Goal: Find specific page/section: Find specific page/section

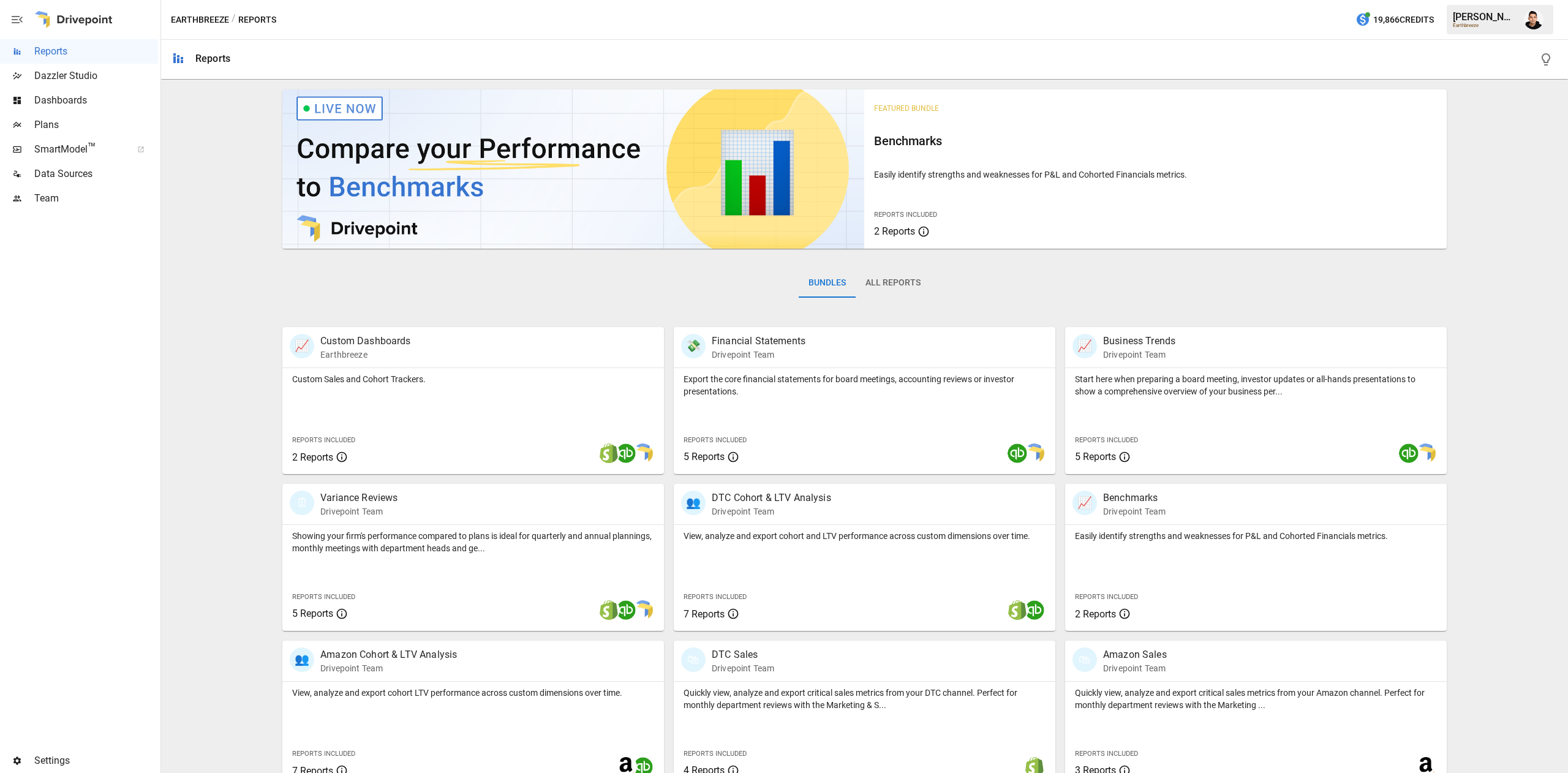
click at [1534, 29] on button "button" at bounding box center [1533, 19] width 34 height 34
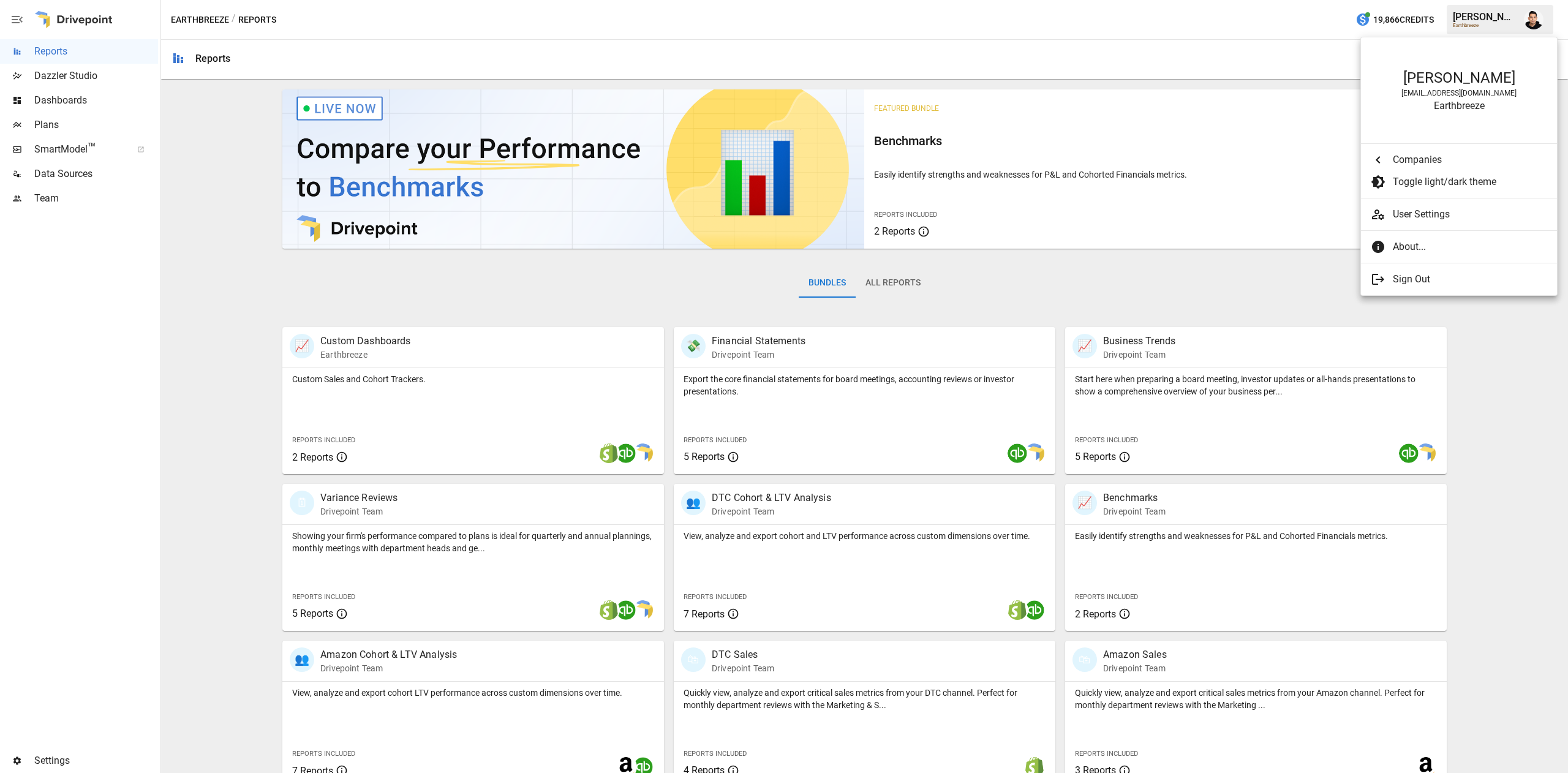
click at [966, 70] on div at bounding box center [784, 386] width 1568 height 773
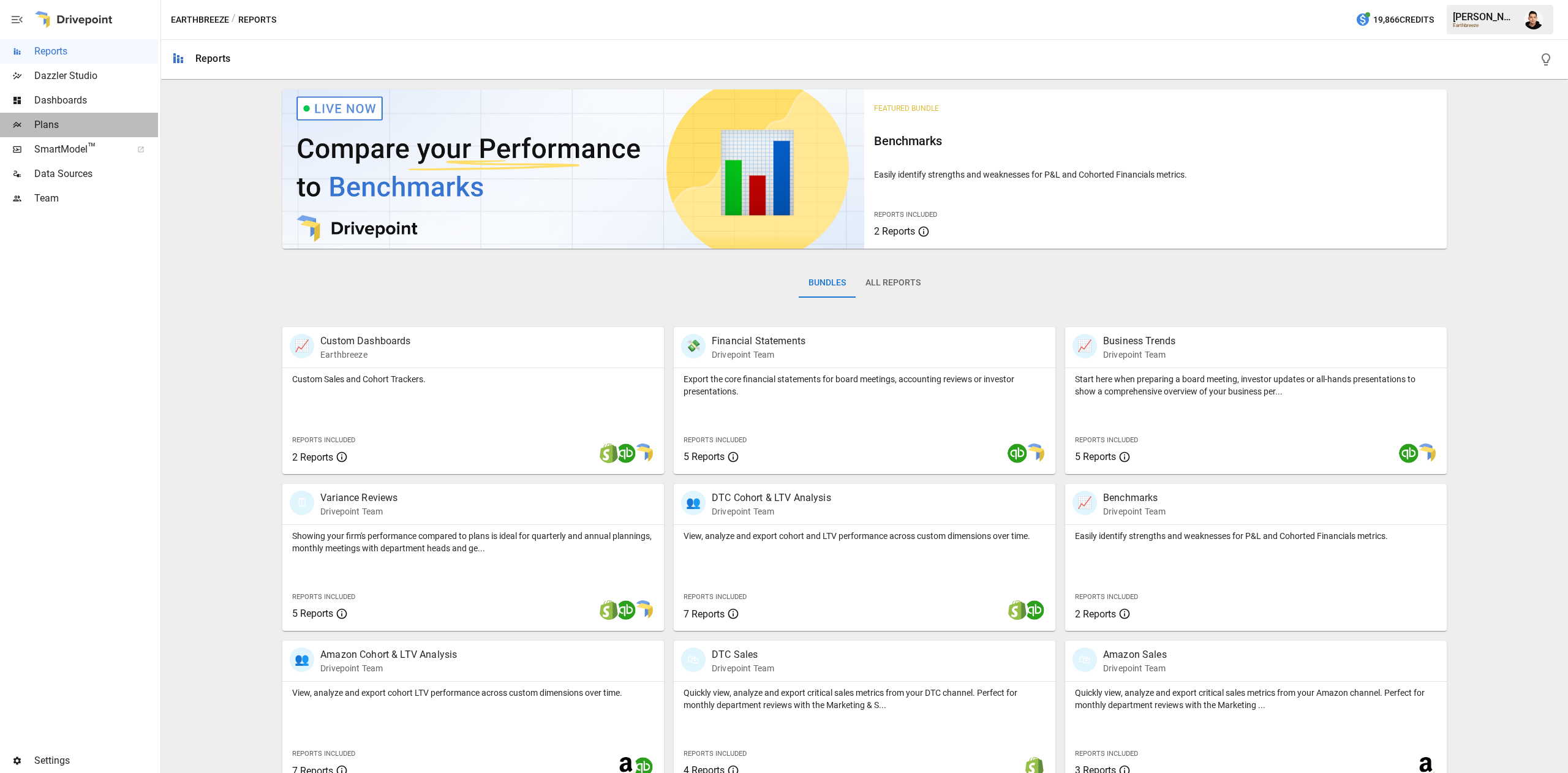
click at [76, 124] on span "Plans" at bounding box center [96, 125] width 124 height 15
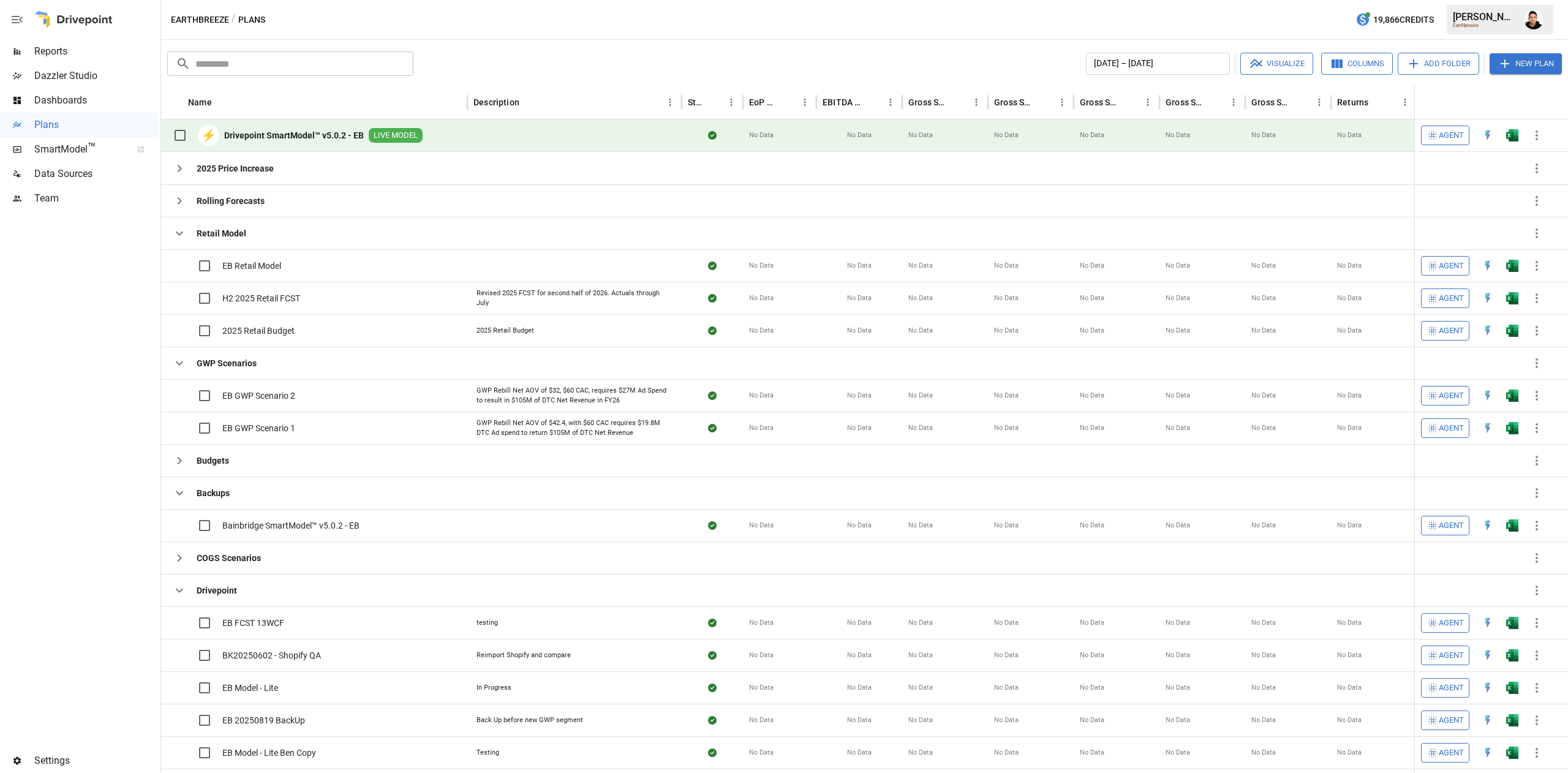
click at [90, 56] on span "Reports" at bounding box center [96, 52] width 124 height 15
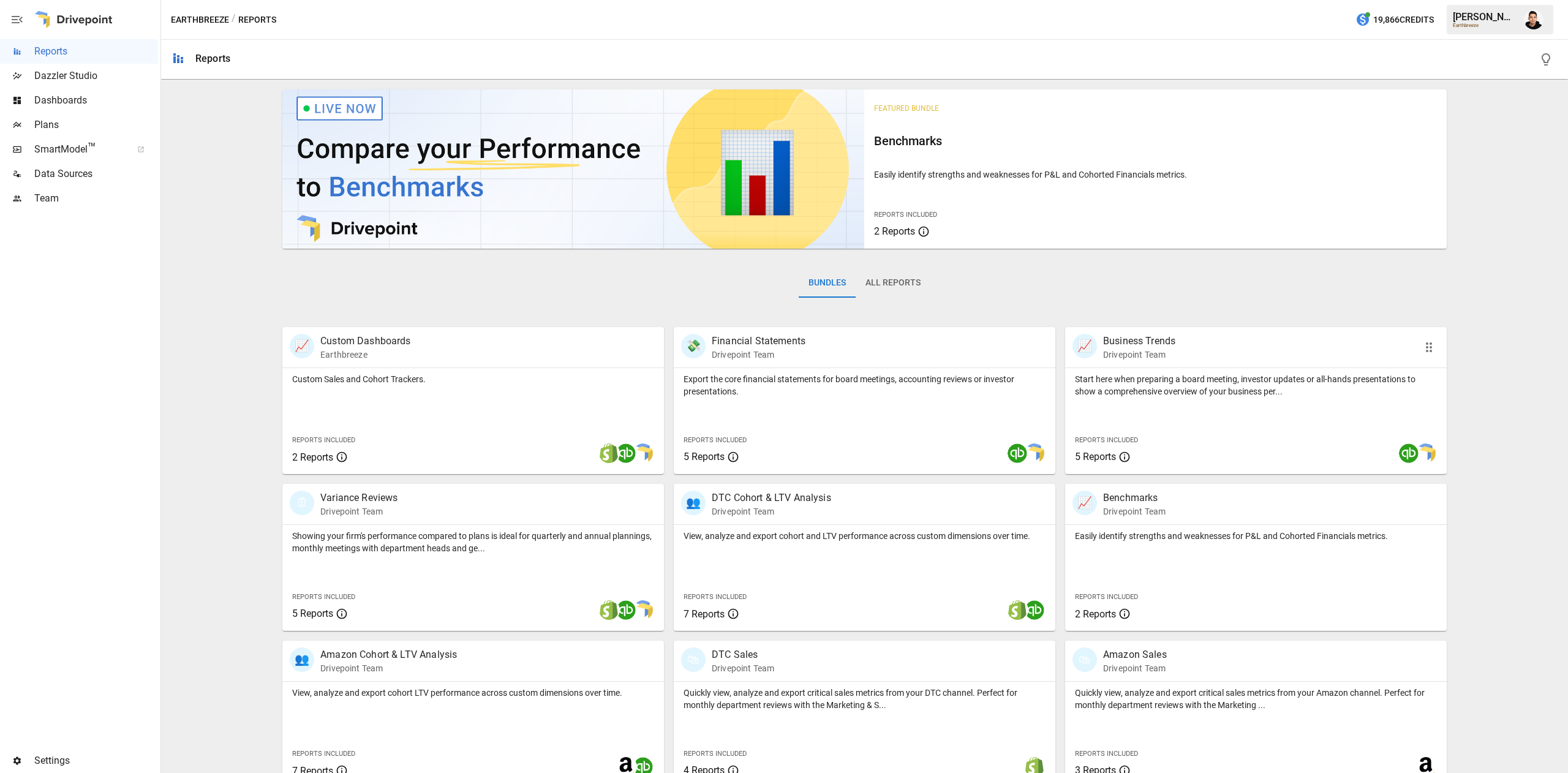
scroll to position [19, 0]
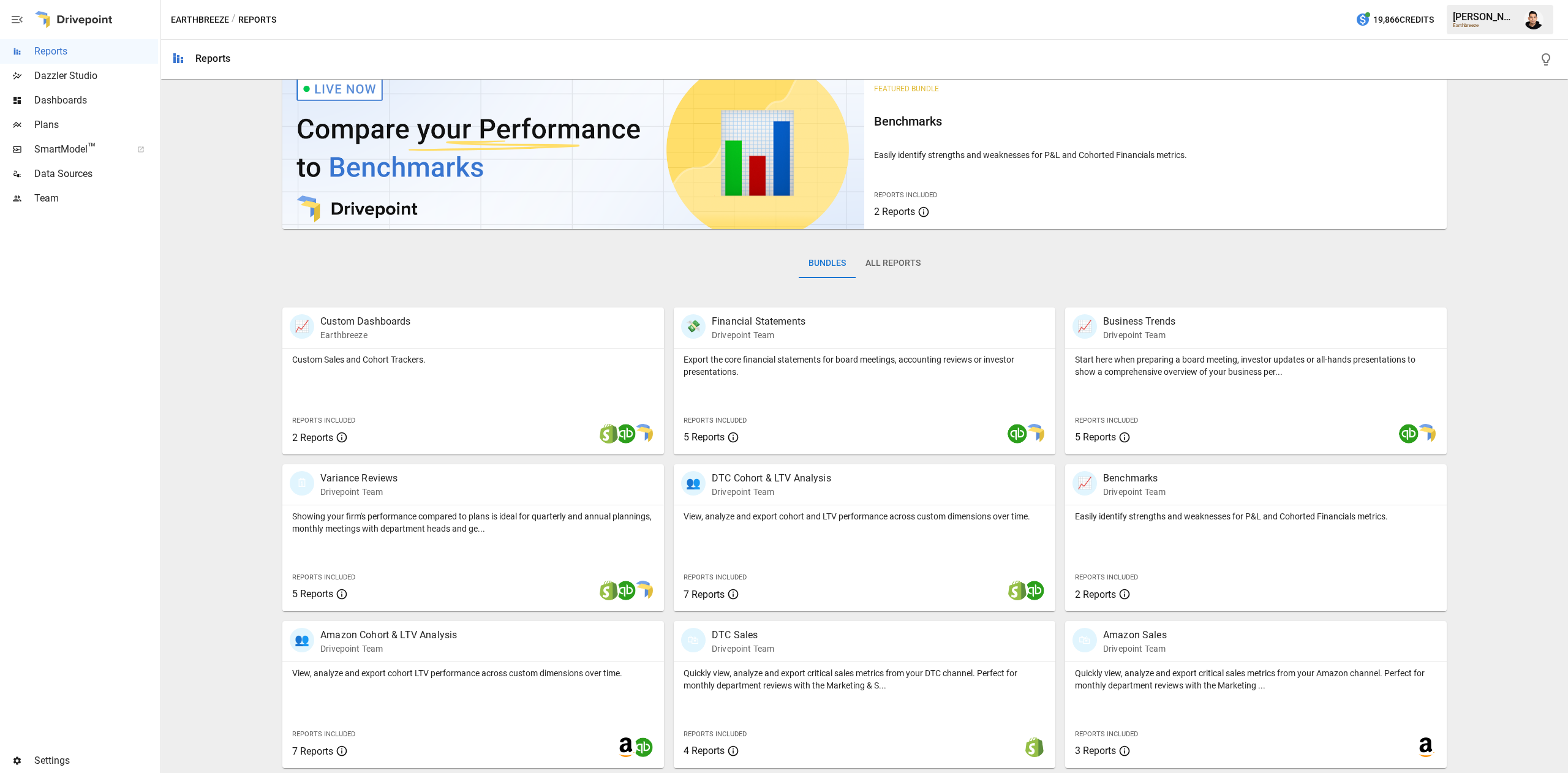
click at [882, 252] on button "All Reports" at bounding box center [892, 262] width 75 height 29
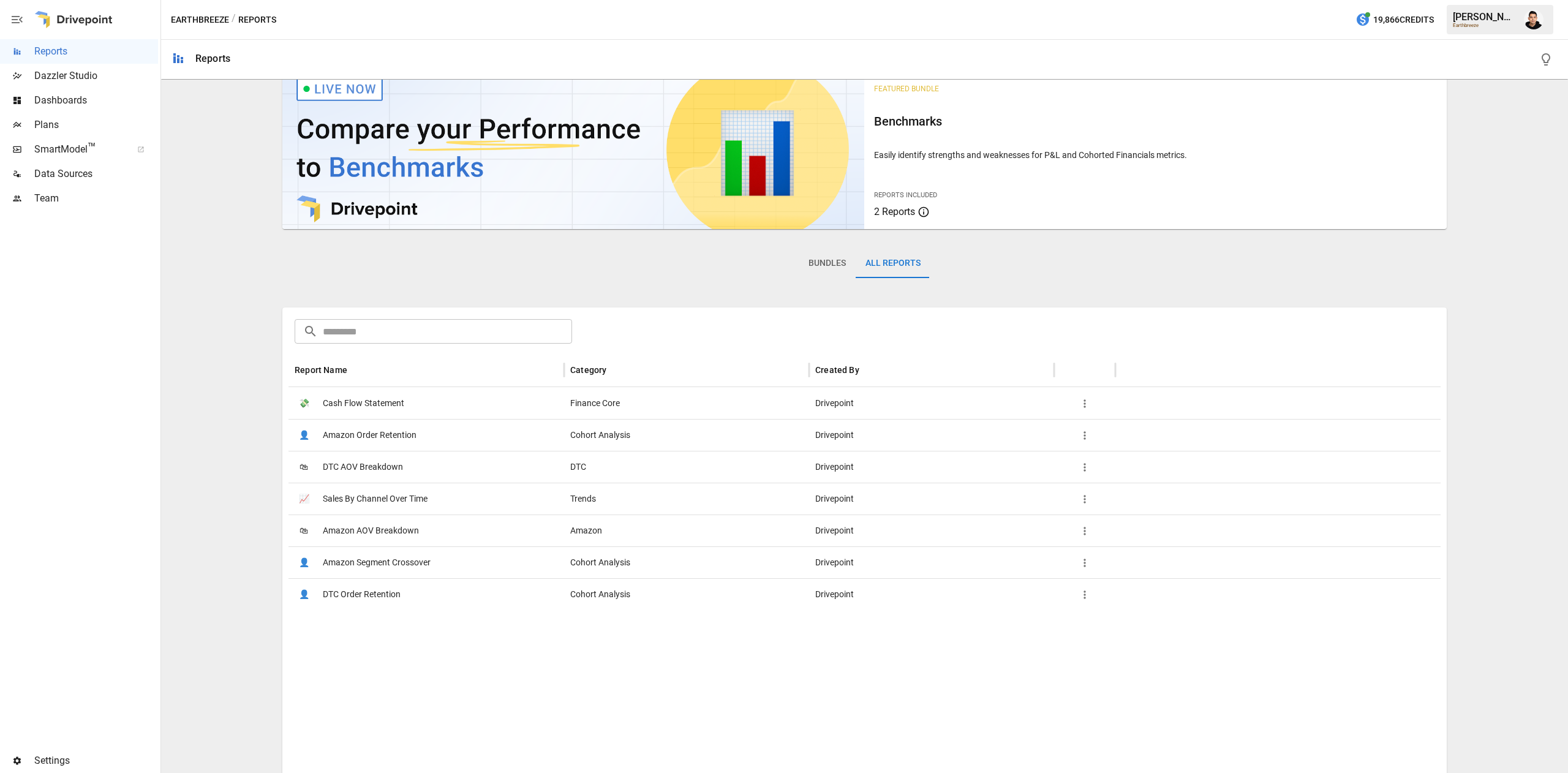
scroll to position [0, 0]
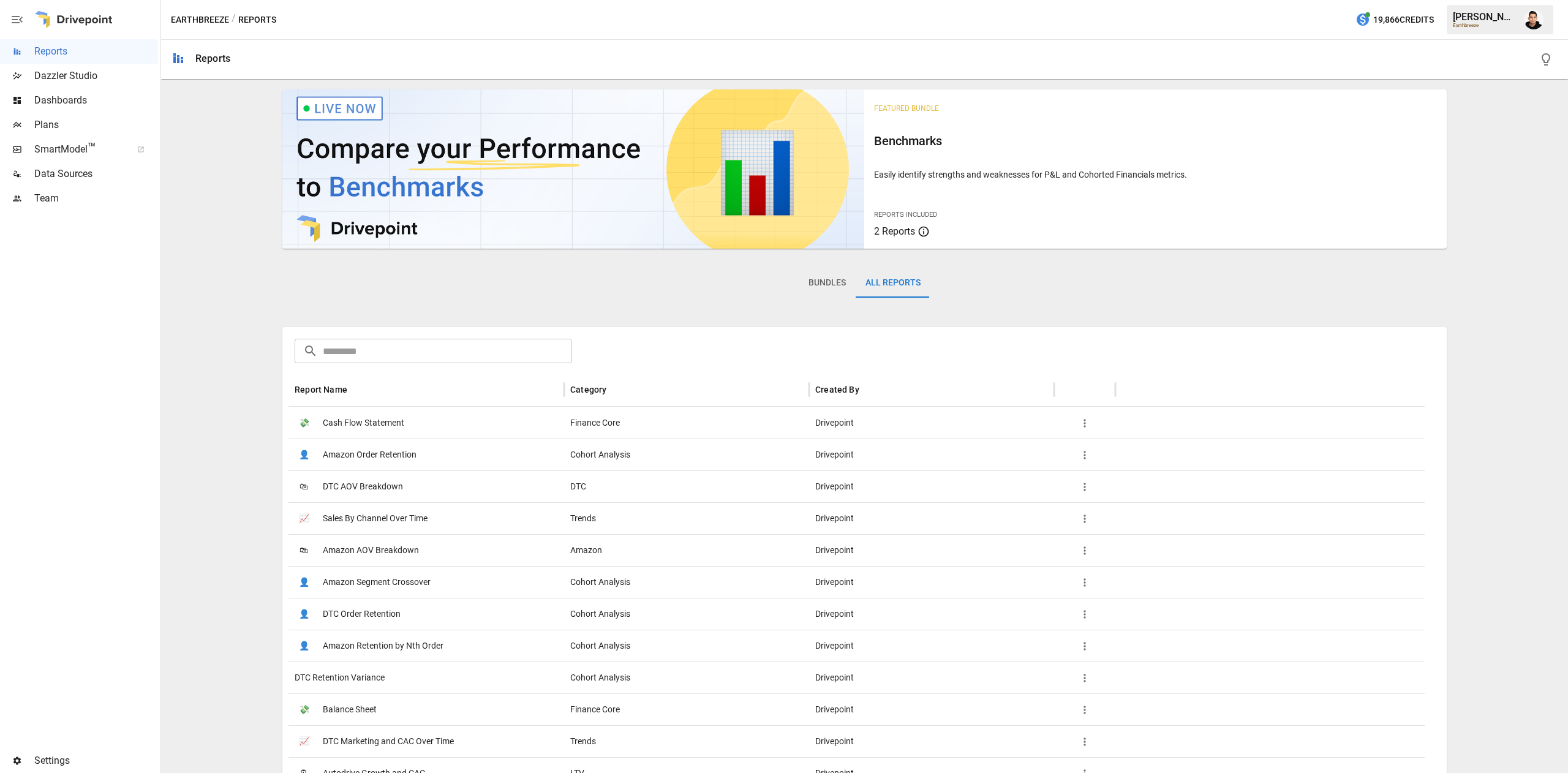
click at [500, 347] on input "text" at bounding box center [447, 350] width 249 height 24
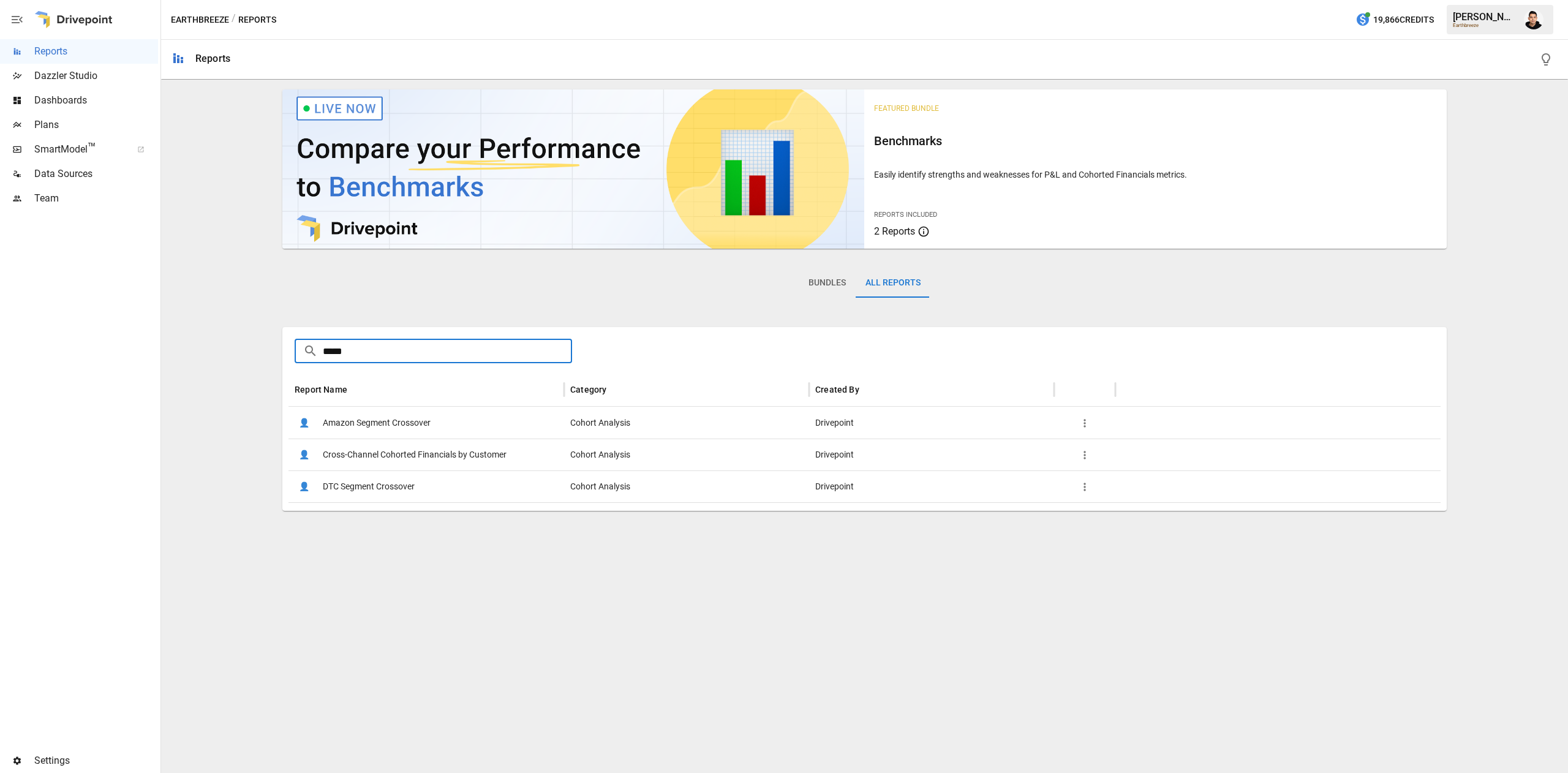
type input "*****"
click at [525, 445] on div "👤 Cross-Channel Cohorted Financials by Customer" at bounding box center [426, 454] width 276 height 32
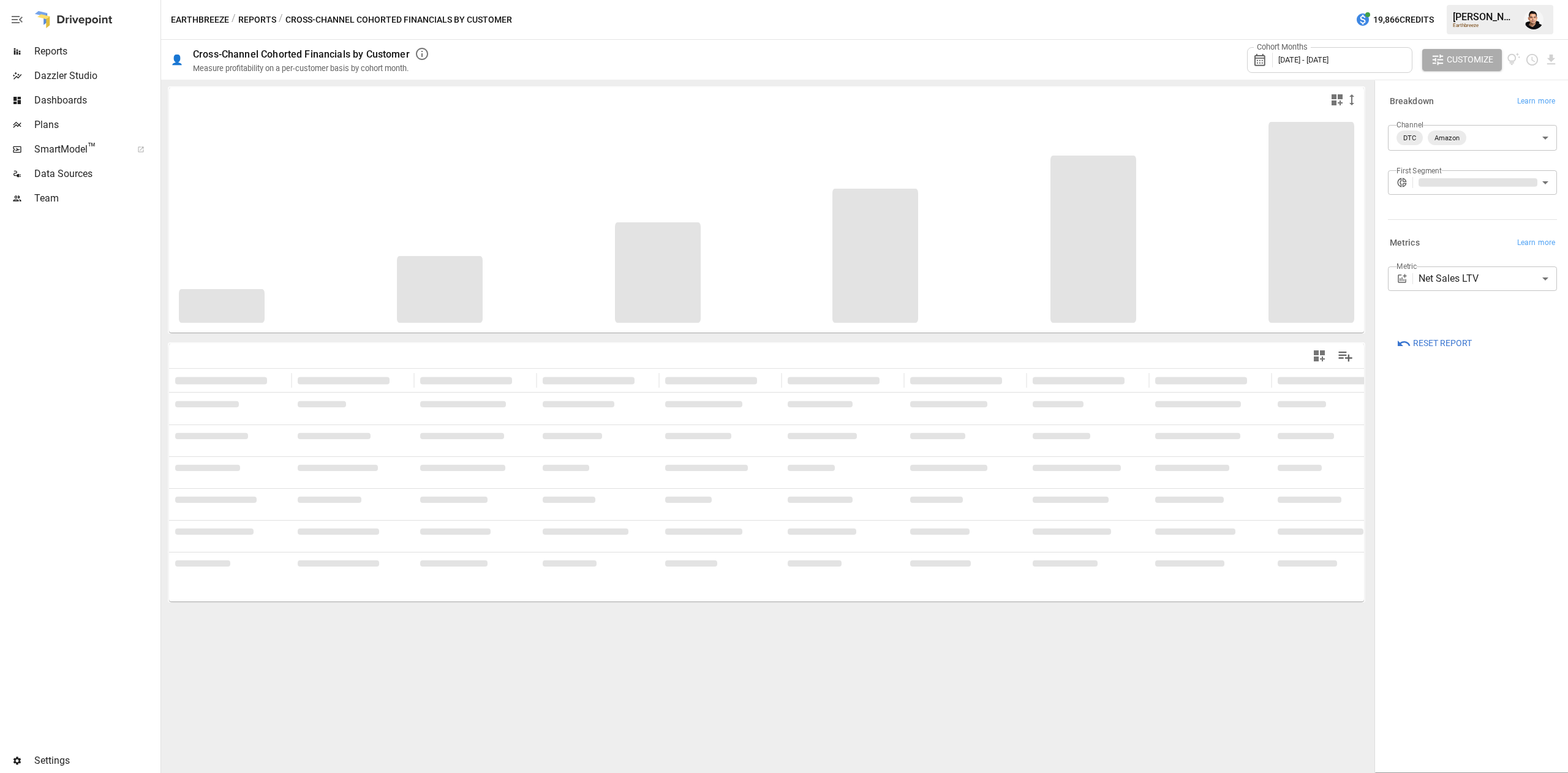
click at [1025, 70] on div "Cohort Months January 2024 - July 2025 Customize" at bounding box center [999, 59] width 1119 height 39
